Goal: Information Seeking & Learning: Learn about a topic

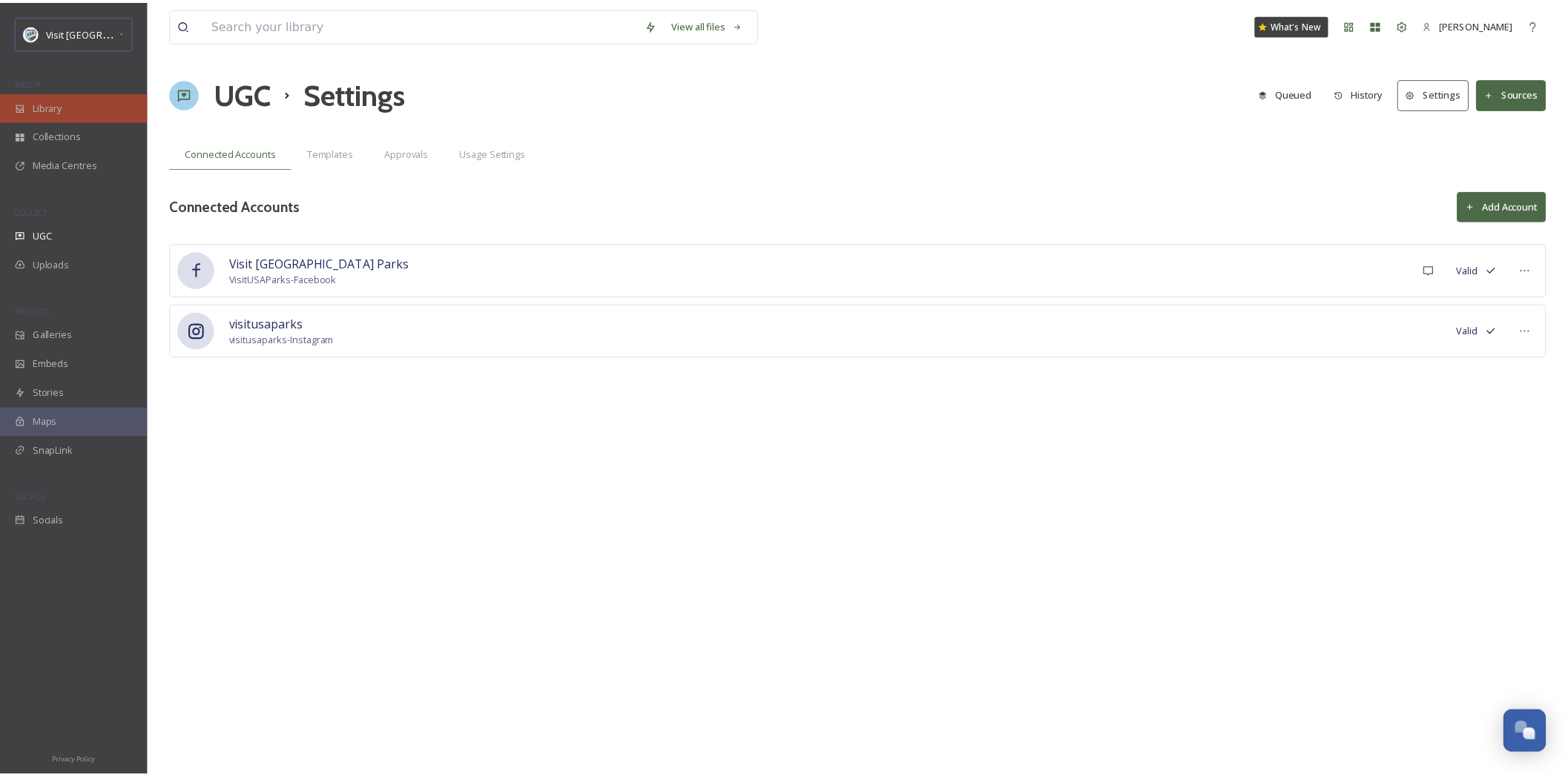
scroll to position [627, 0]
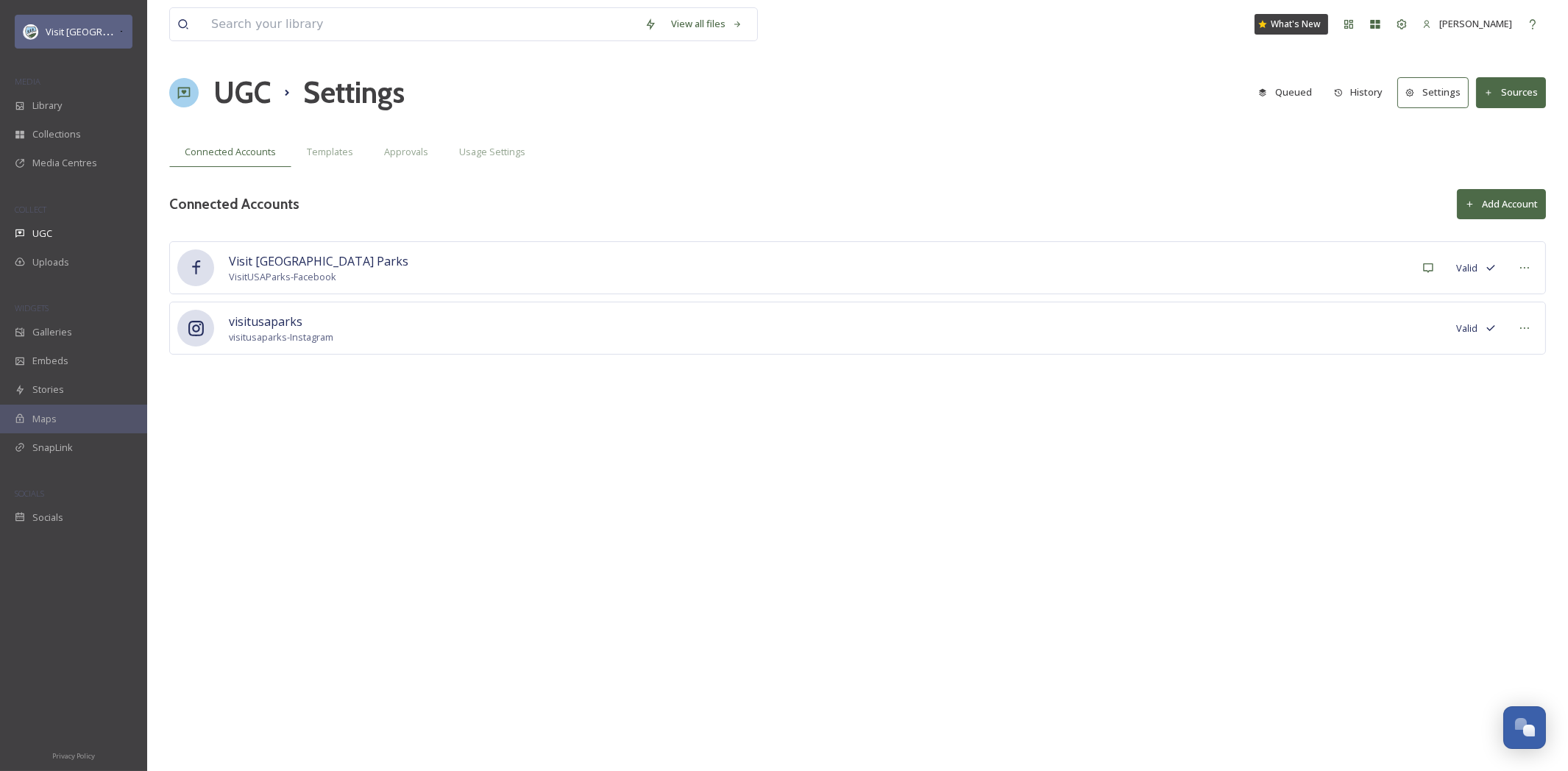
click at [100, 35] on span "Visit [GEOGRAPHIC_DATA] Parks" at bounding box center [116, 31] width 141 height 14
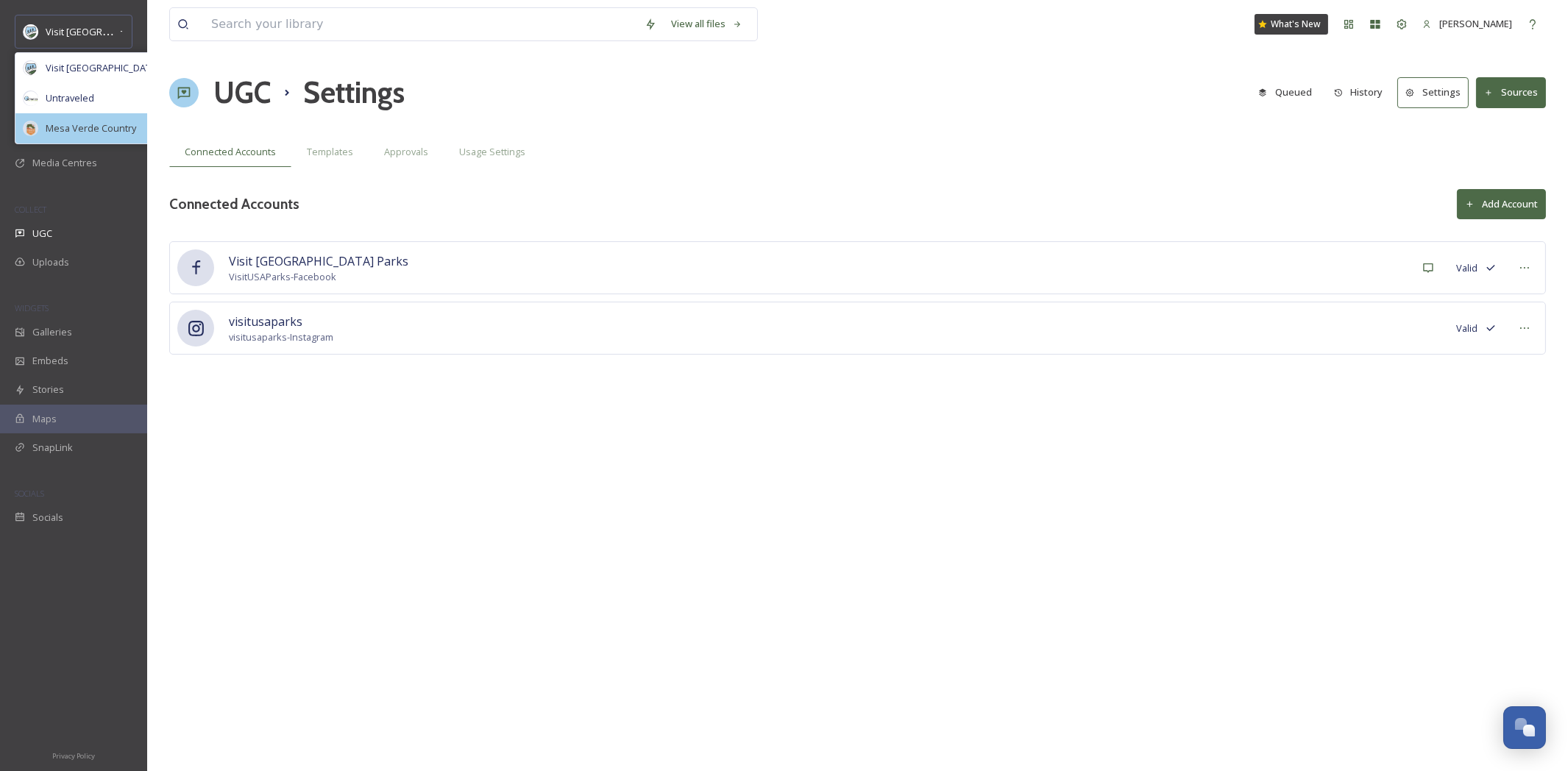
click at [111, 135] on div "Mesa Verde Country" at bounding box center [105, 128] width 179 height 30
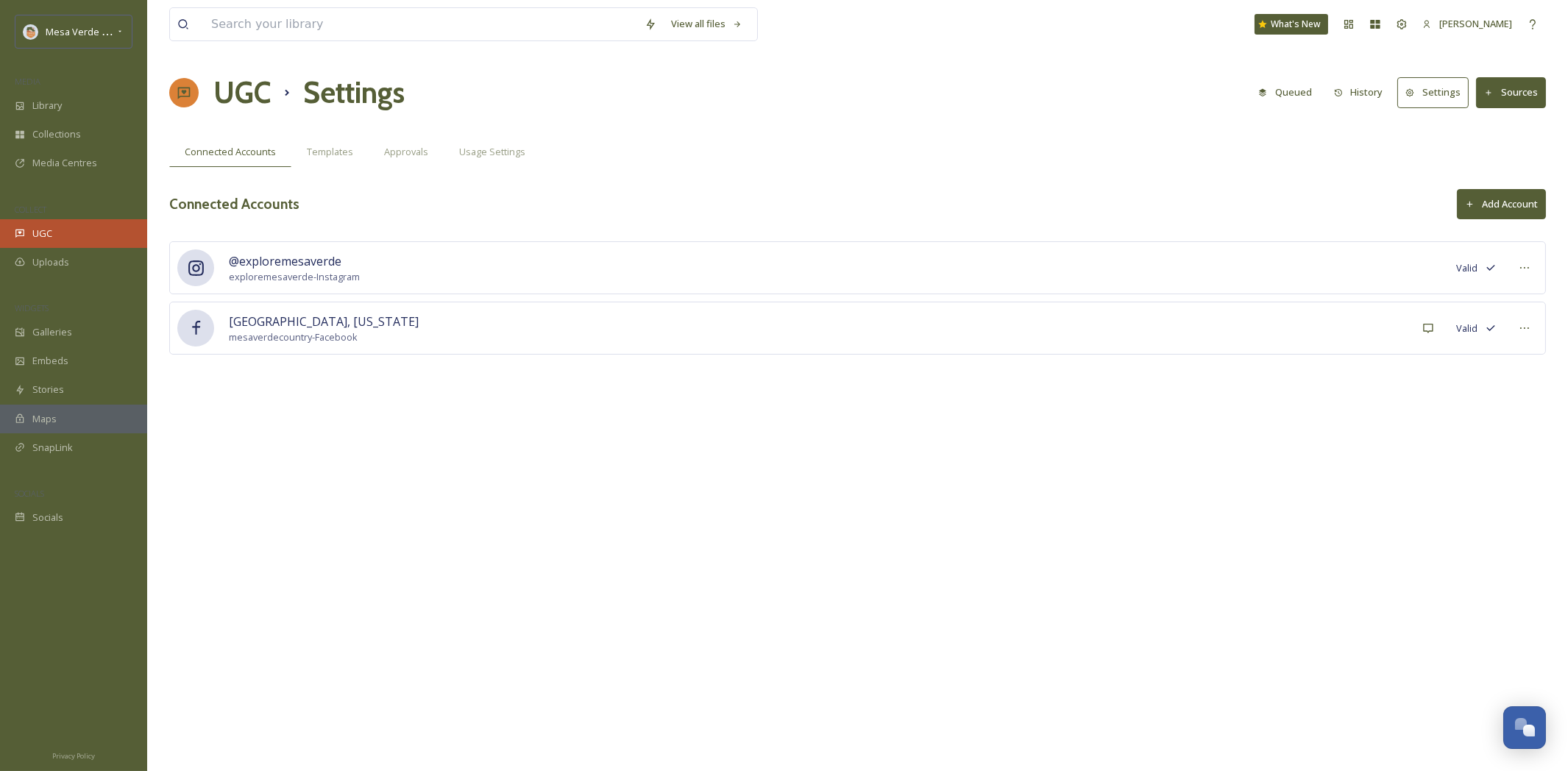
click at [73, 243] on div "UGC" at bounding box center [73, 233] width 147 height 29
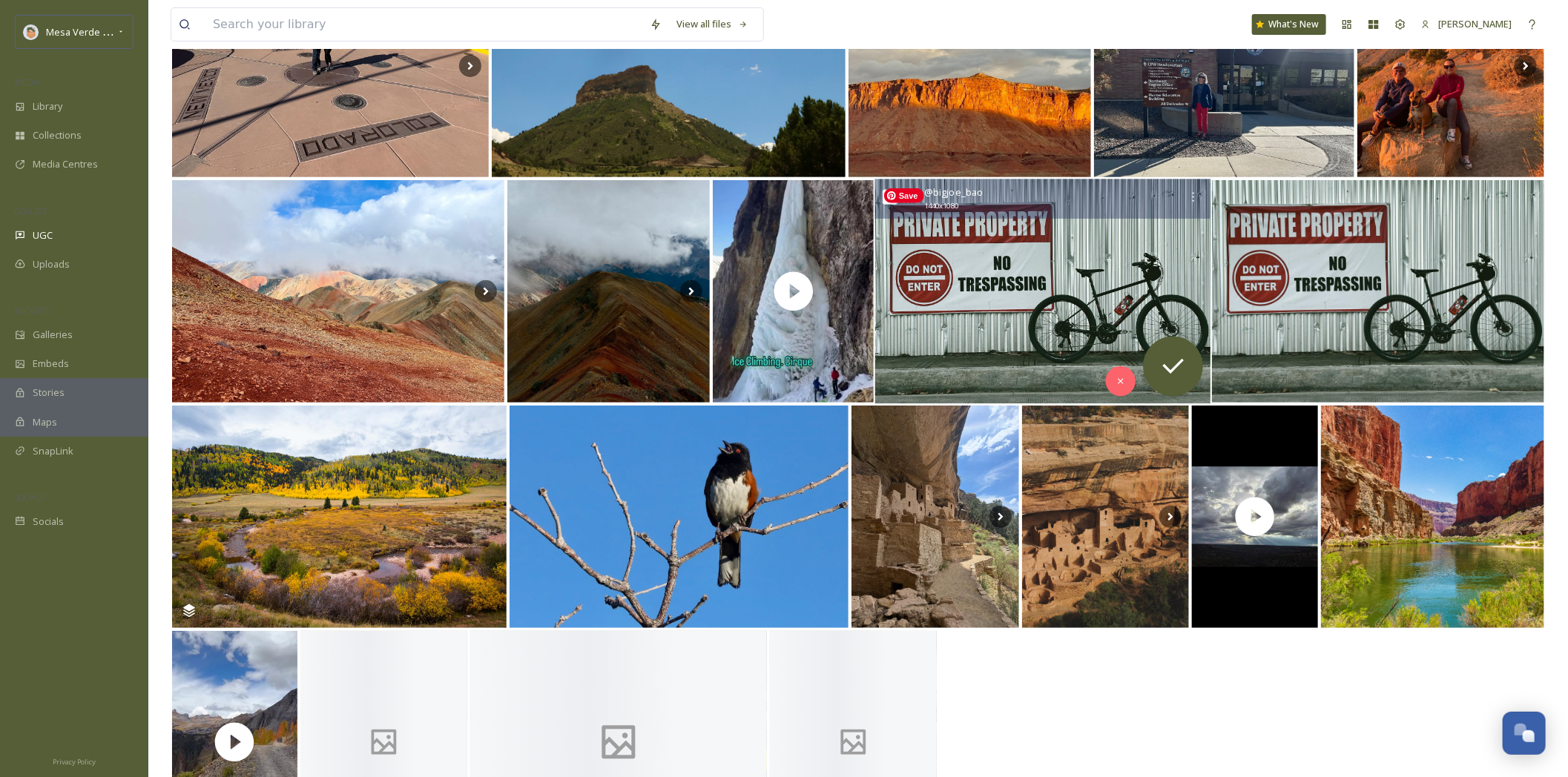
scroll to position [368, 0]
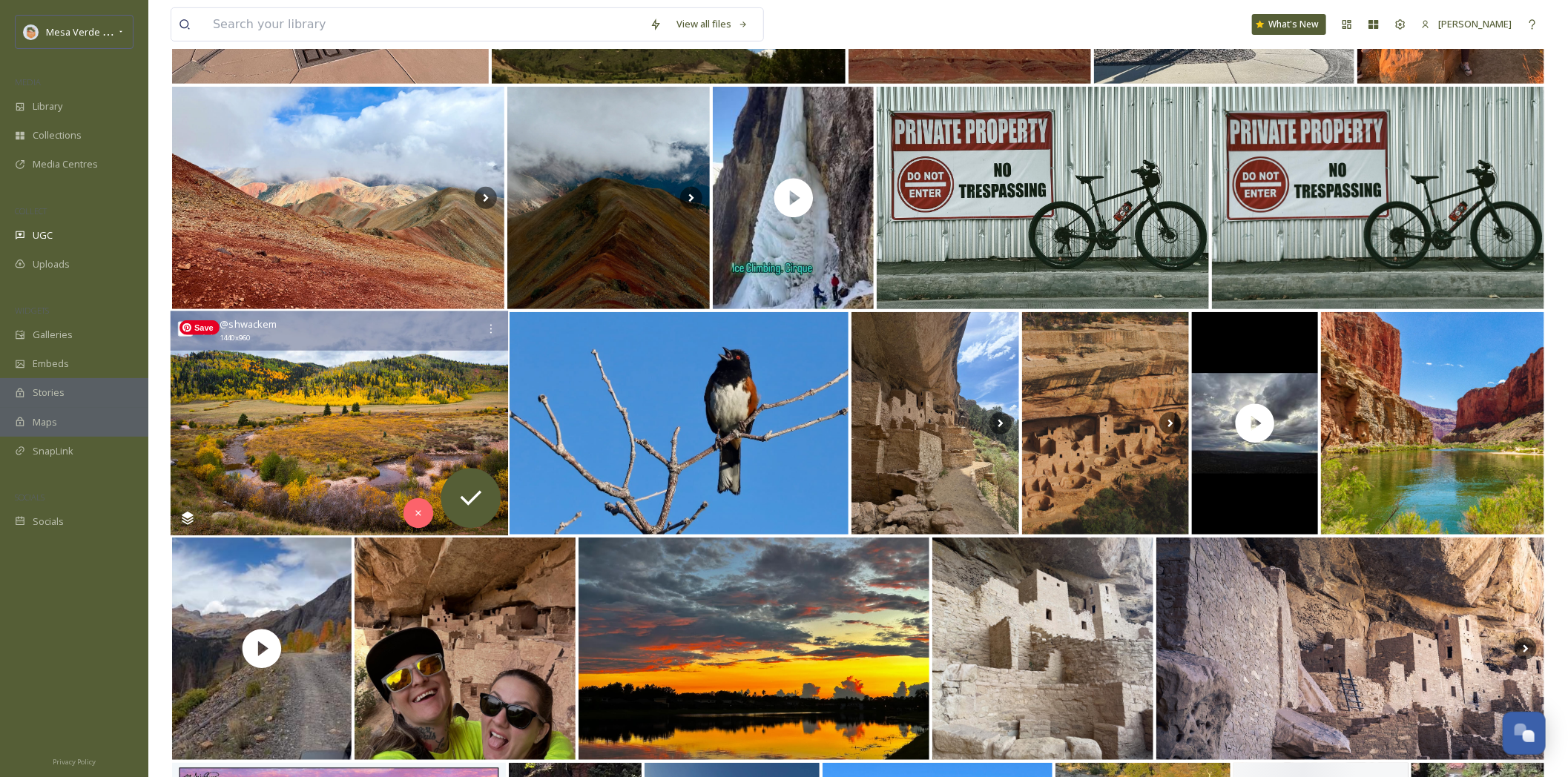
click at [363, 364] on img at bounding box center [339, 424] width 337 height 225
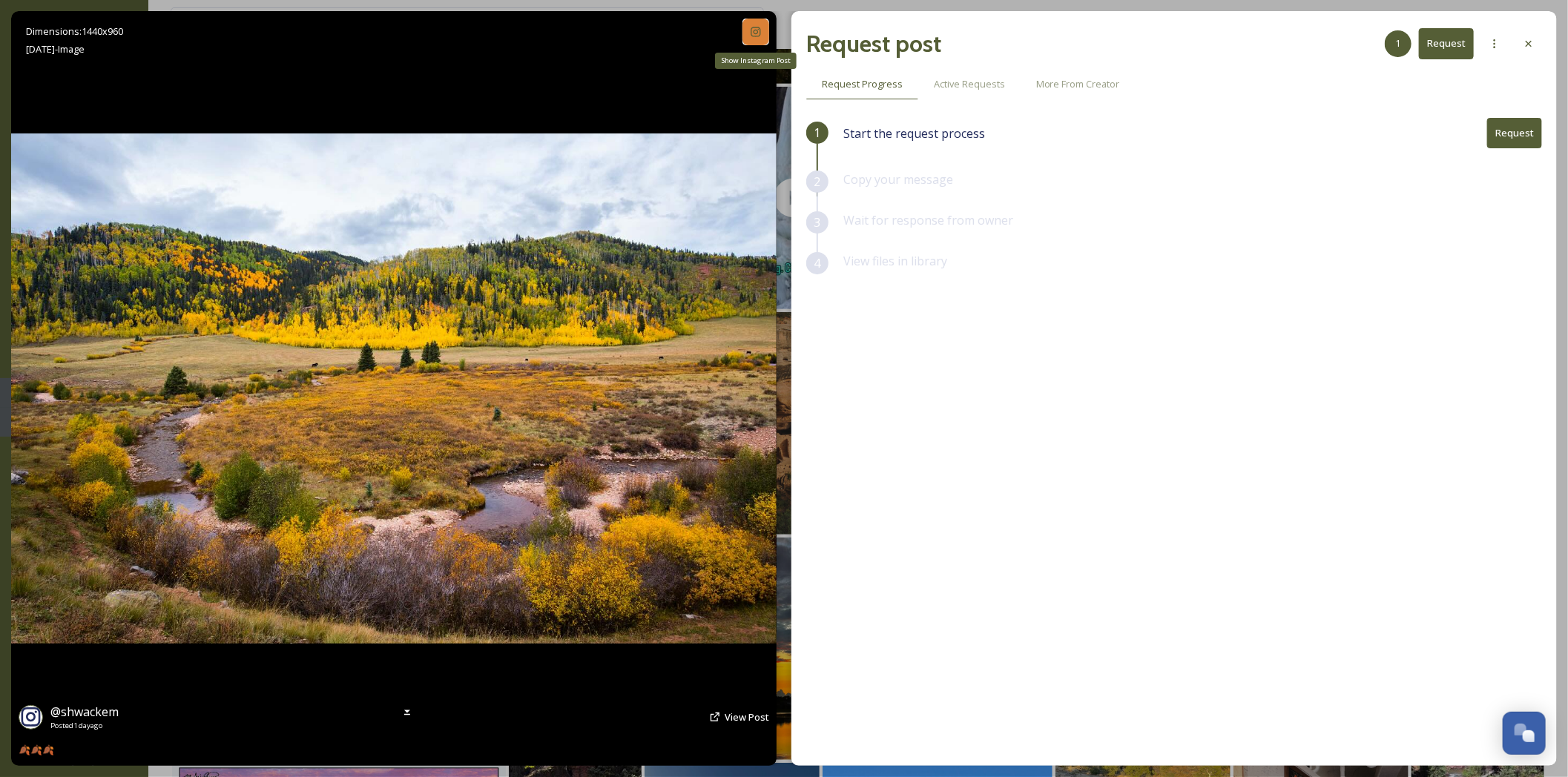
click at [762, 33] on div "Show Instagram Post" at bounding box center [755, 32] width 26 height 26
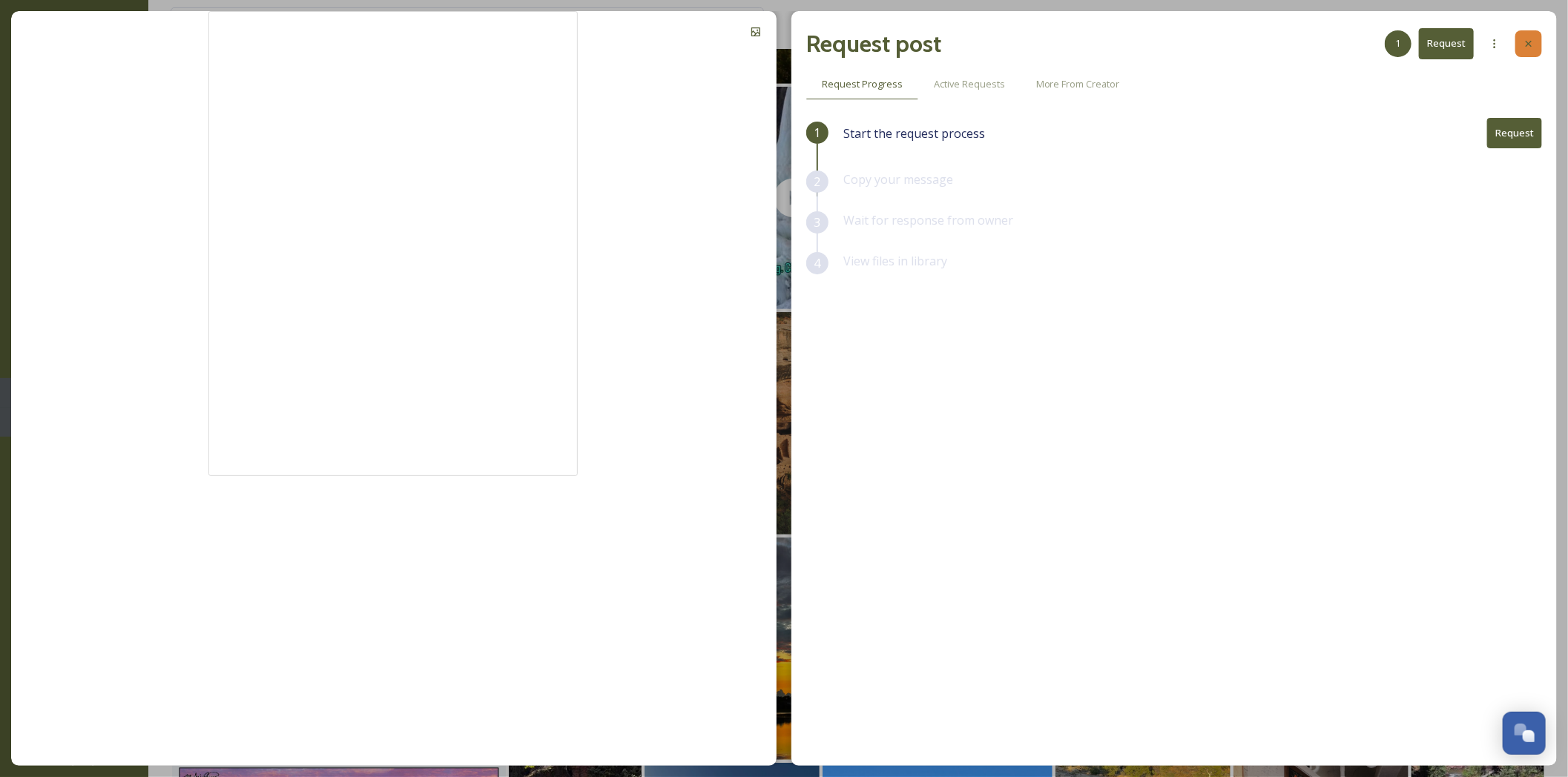
click at [1533, 44] on icon at bounding box center [1529, 44] width 12 height 12
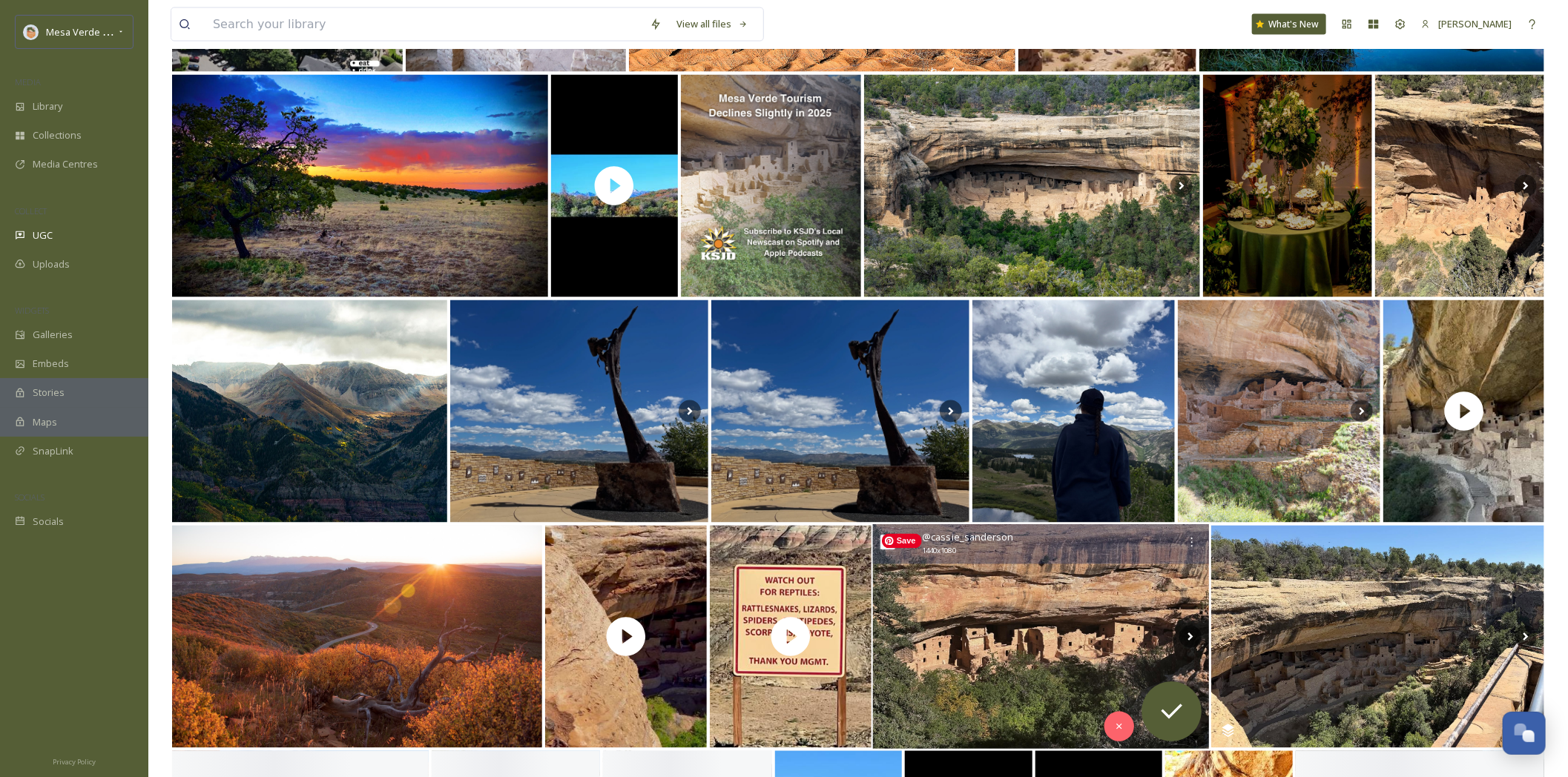
scroll to position [1680, 0]
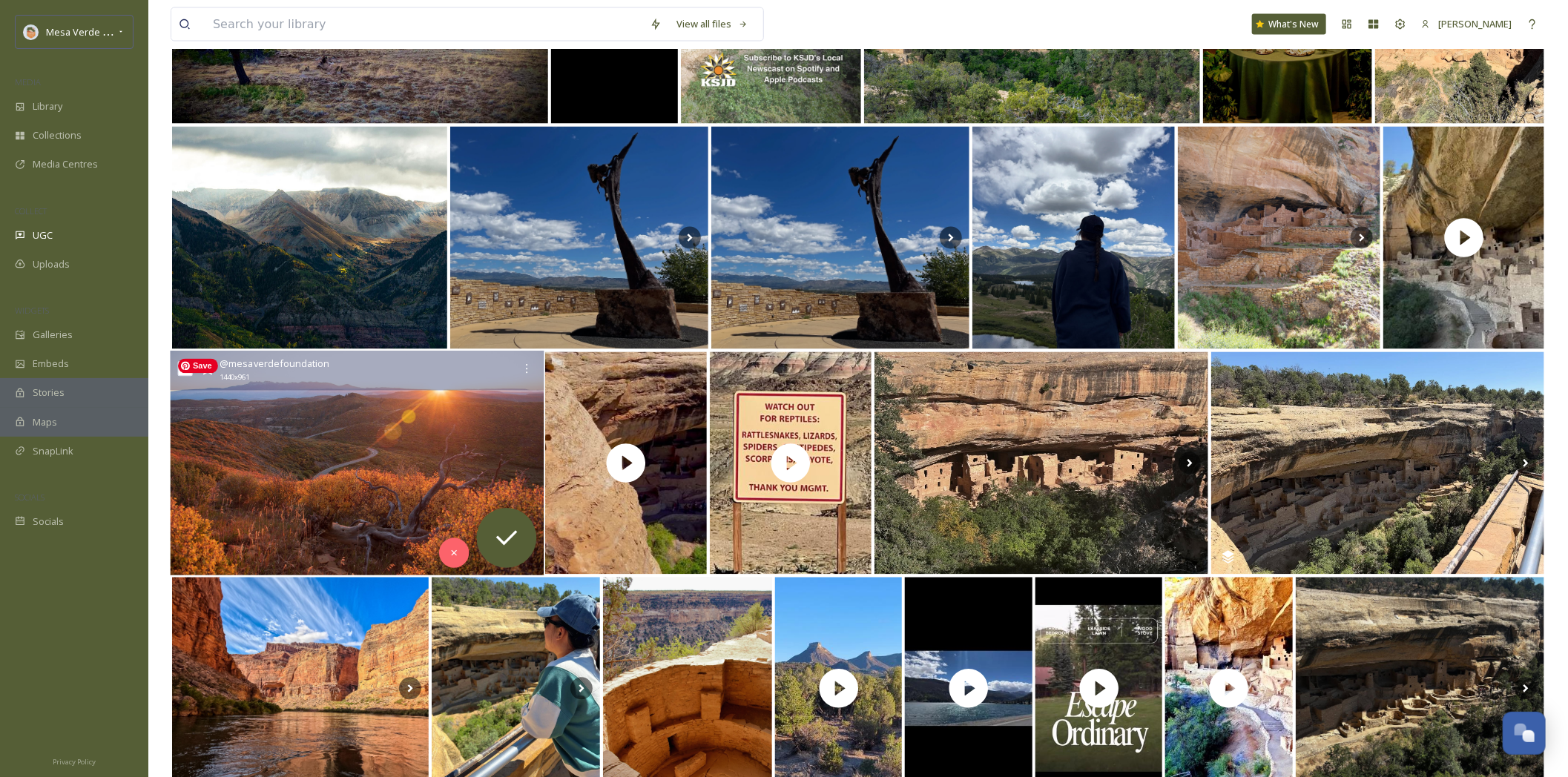
click at [363, 419] on img at bounding box center [358, 464] width 374 height 225
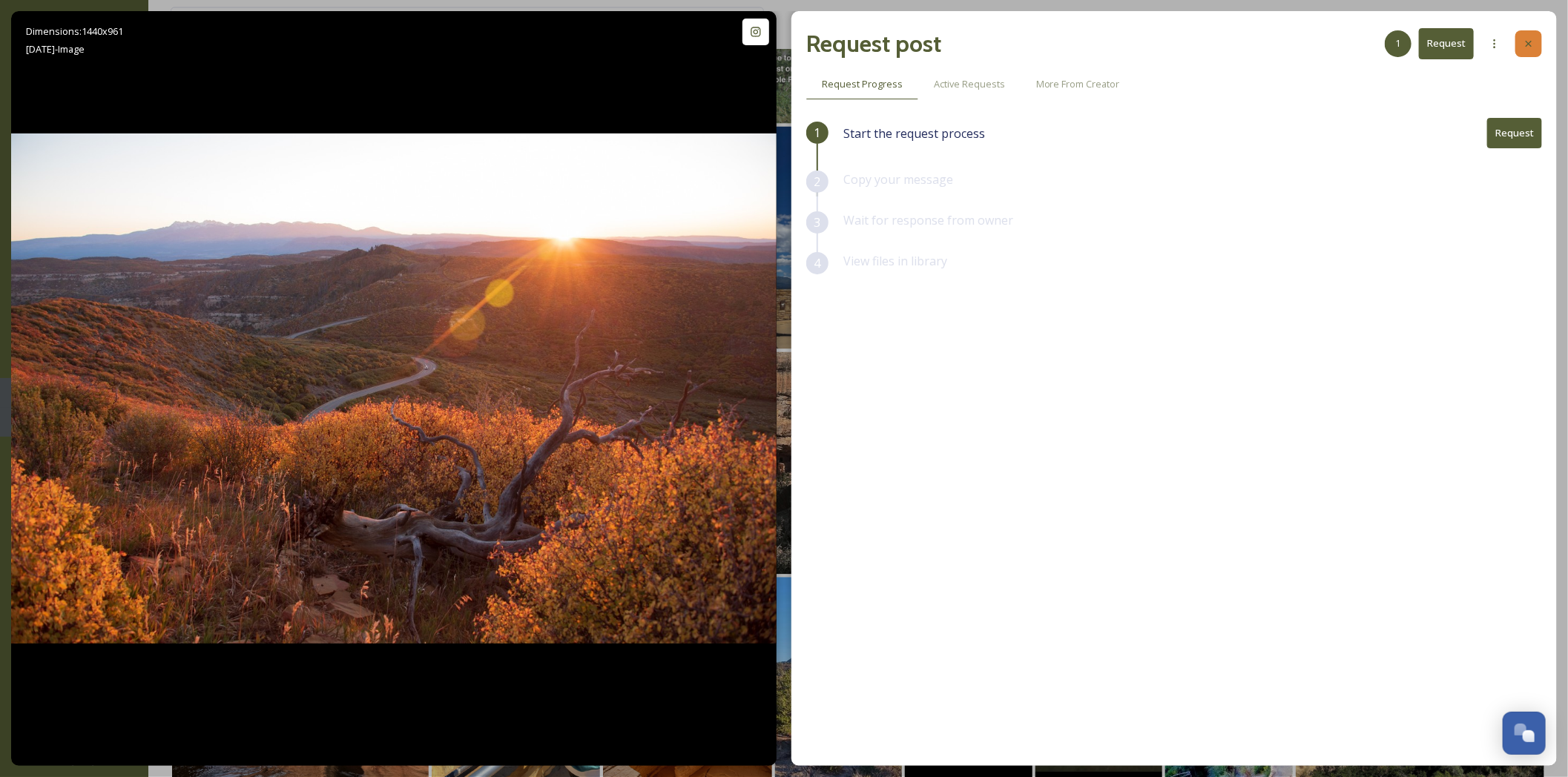
click at [1528, 51] on div at bounding box center [1528, 44] width 26 height 26
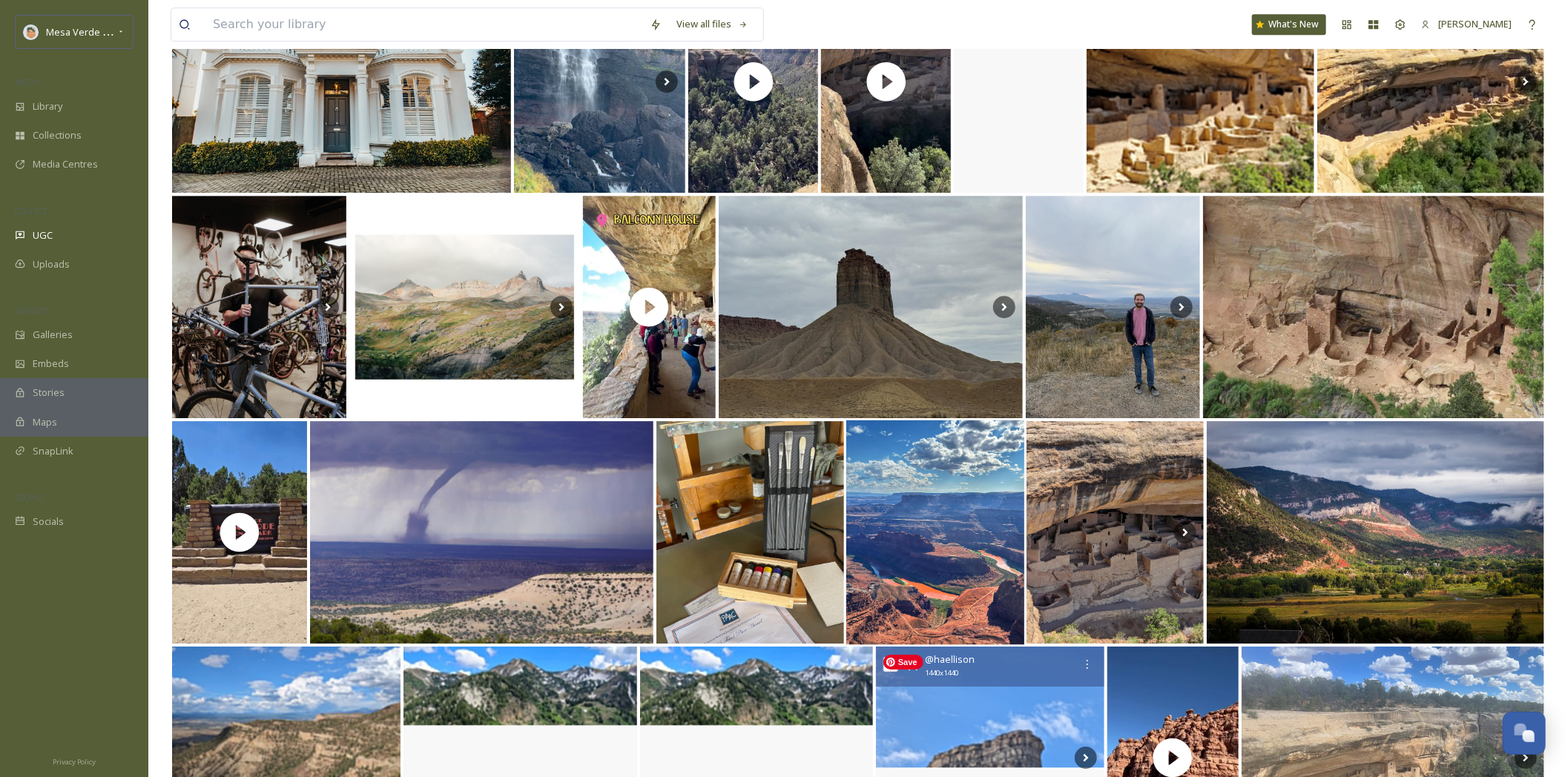
scroll to position [2938, 0]
